Goal: Transaction & Acquisition: Subscribe to service/newsletter

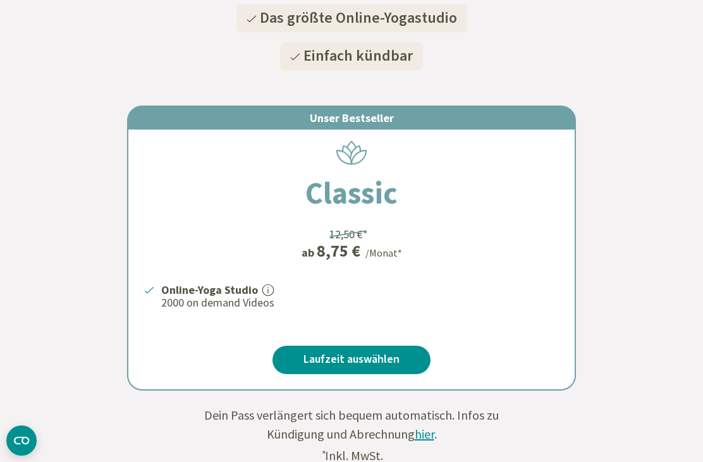
scroll to position [255, 0]
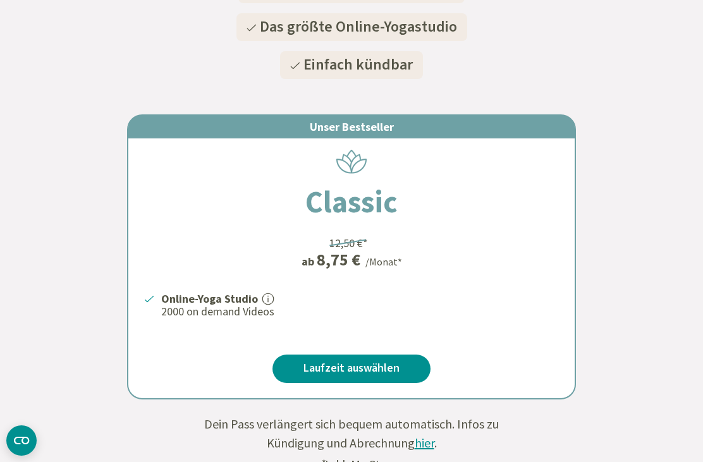
click at [400, 362] on link "Laufzeit auswählen" at bounding box center [351, 369] width 158 height 28
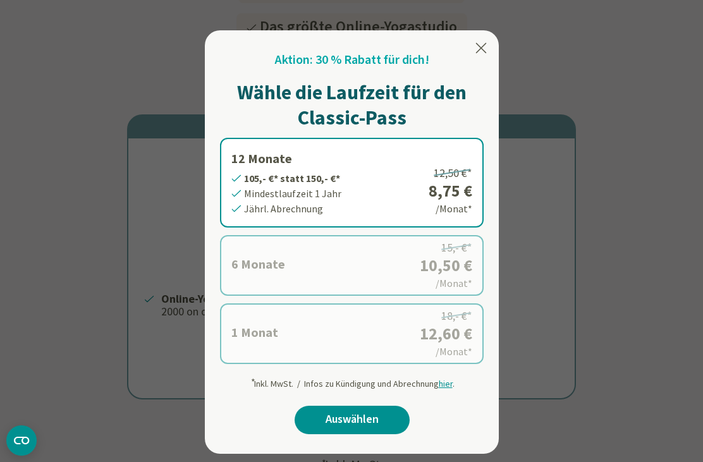
click at [379, 418] on link "Auswählen" at bounding box center [352, 420] width 115 height 28
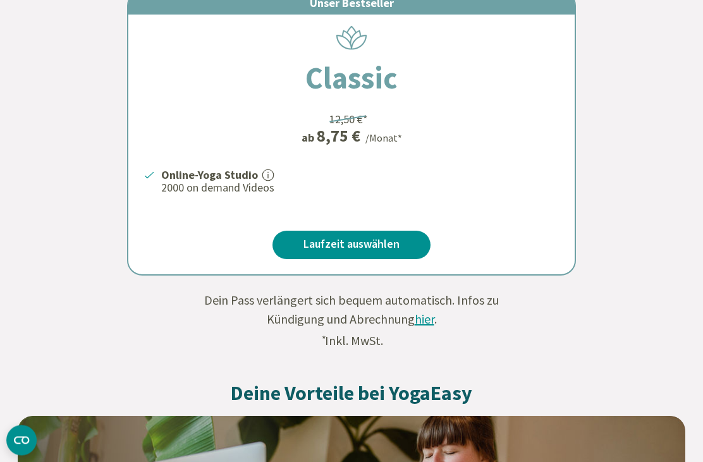
scroll to position [380, 0]
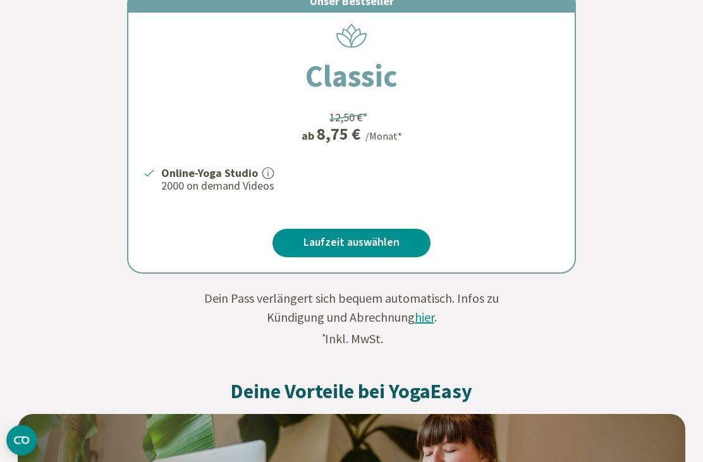
click at [395, 241] on link "Laufzeit auswählen" at bounding box center [351, 243] width 158 height 28
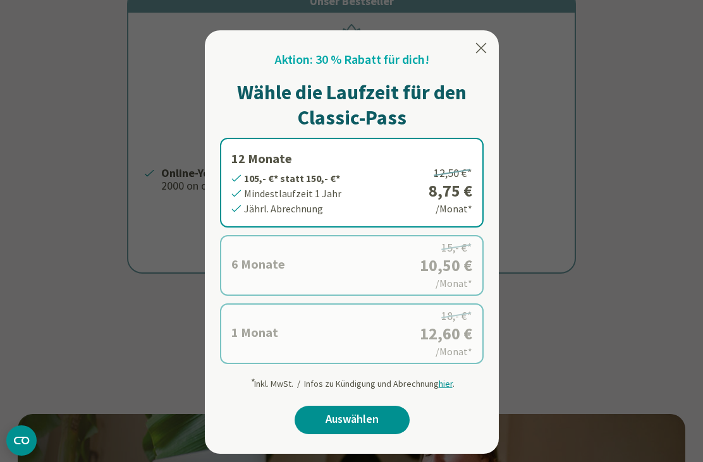
click at [366, 413] on link "Auswählen" at bounding box center [352, 420] width 115 height 28
